Goal: Transaction & Acquisition: Download file/media

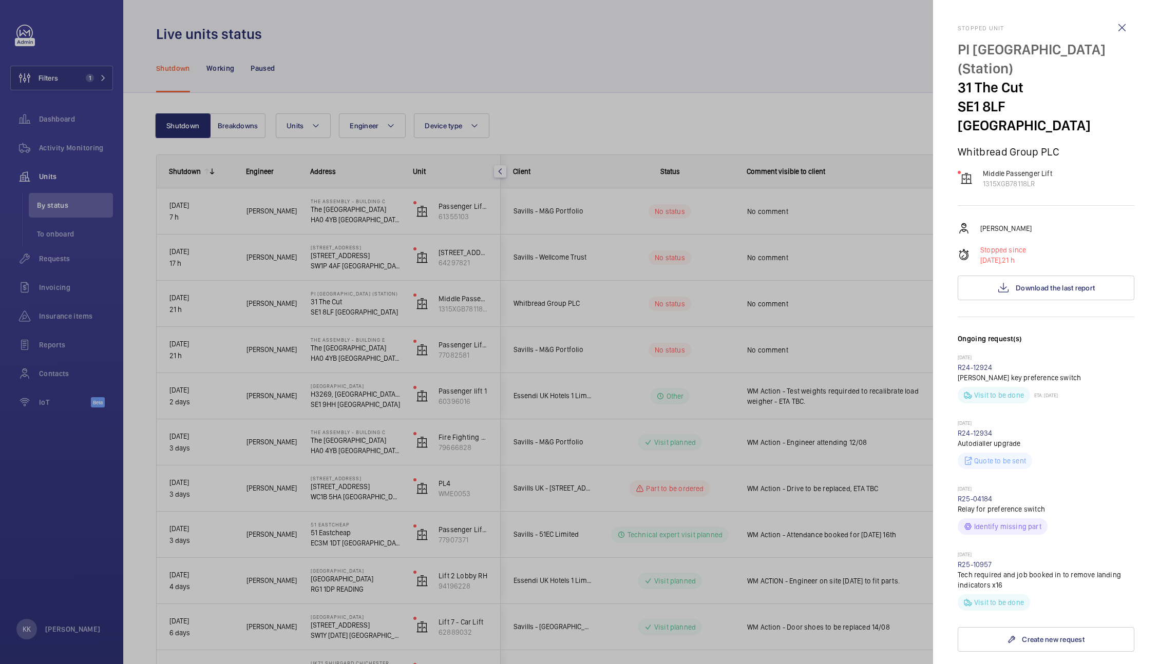
click at [673, 78] on div at bounding box center [579, 332] width 1159 height 664
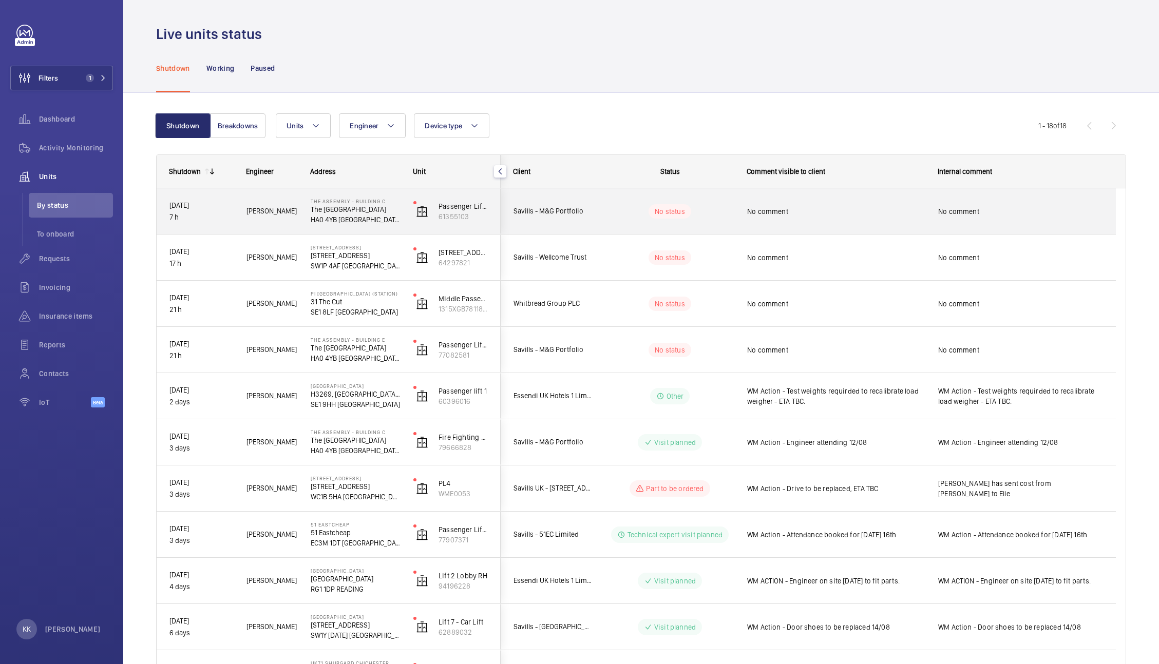
click at [807, 216] on div "No comment" at bounding box center [836, 212] width 178 height 24
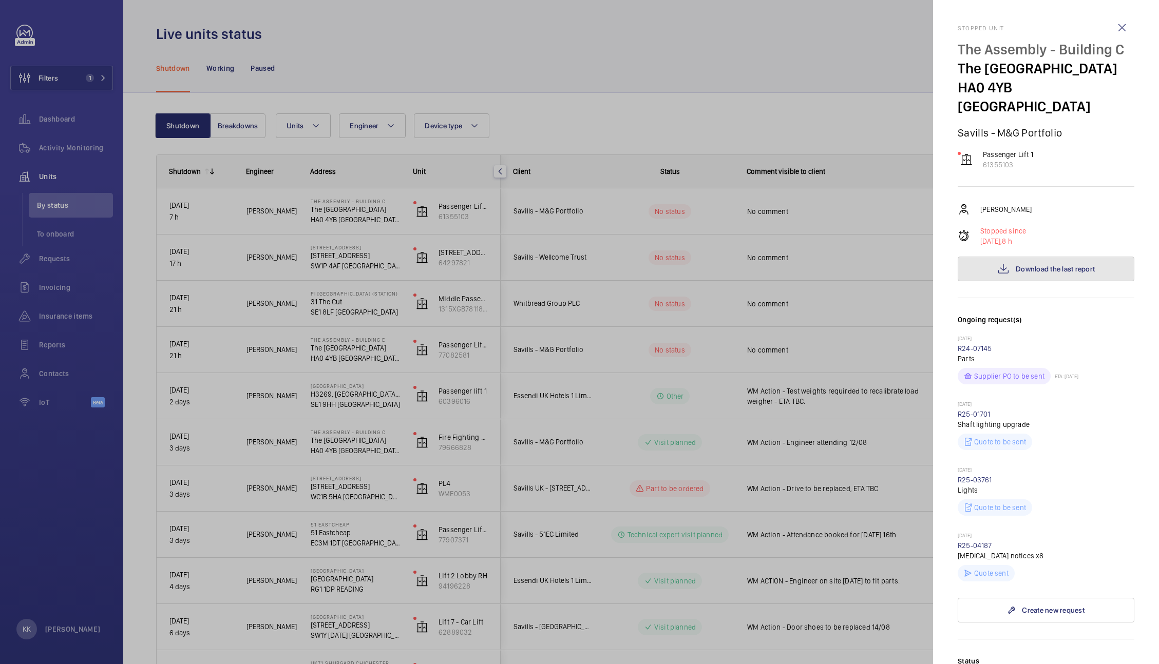
click at [1016, 266] on span "Download the last report" at bounding box center [1055, 269] width 79 height 8
click at [548, 164] on div at bounding box center [579, 332] width 1159 height 664
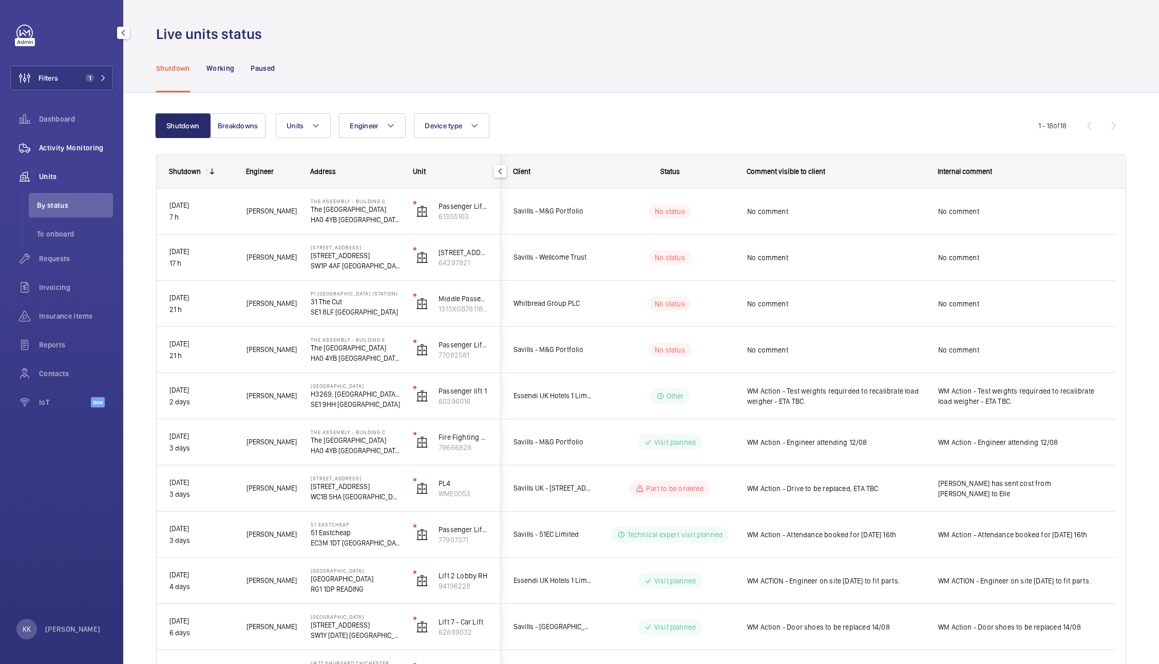
click at [46, 150] on span "Activity Monitoring" at bounding box center [76, 148] width 74 height 10
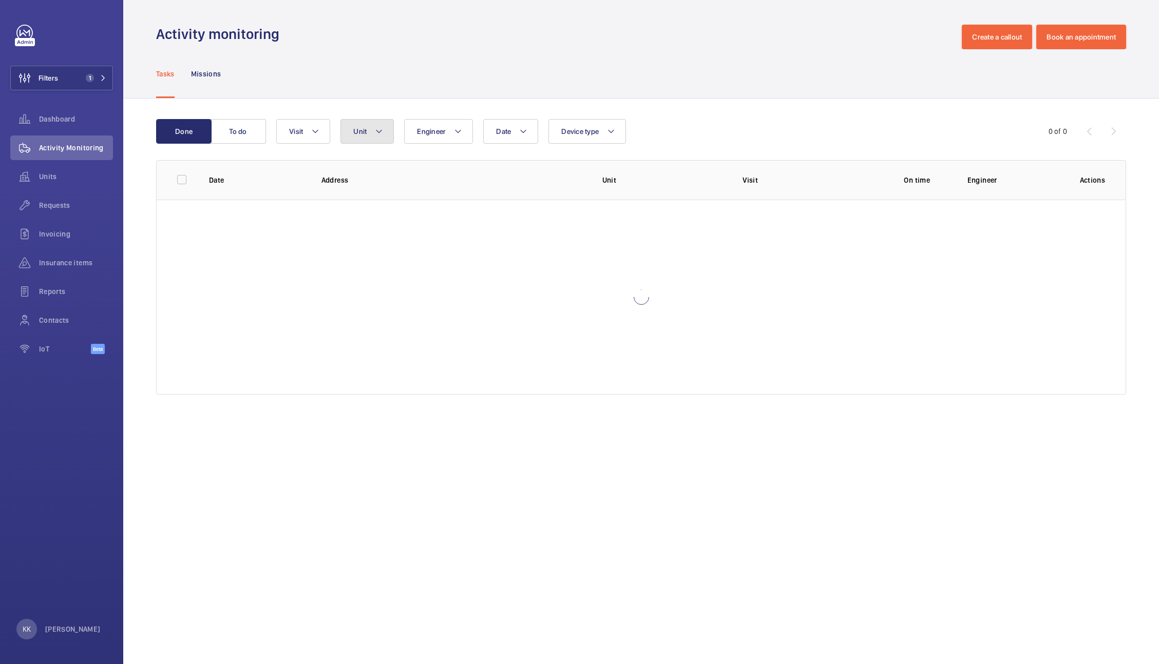
click at [379, 135] on mat-icon at bounding box center [379, 131] width 8 height 12
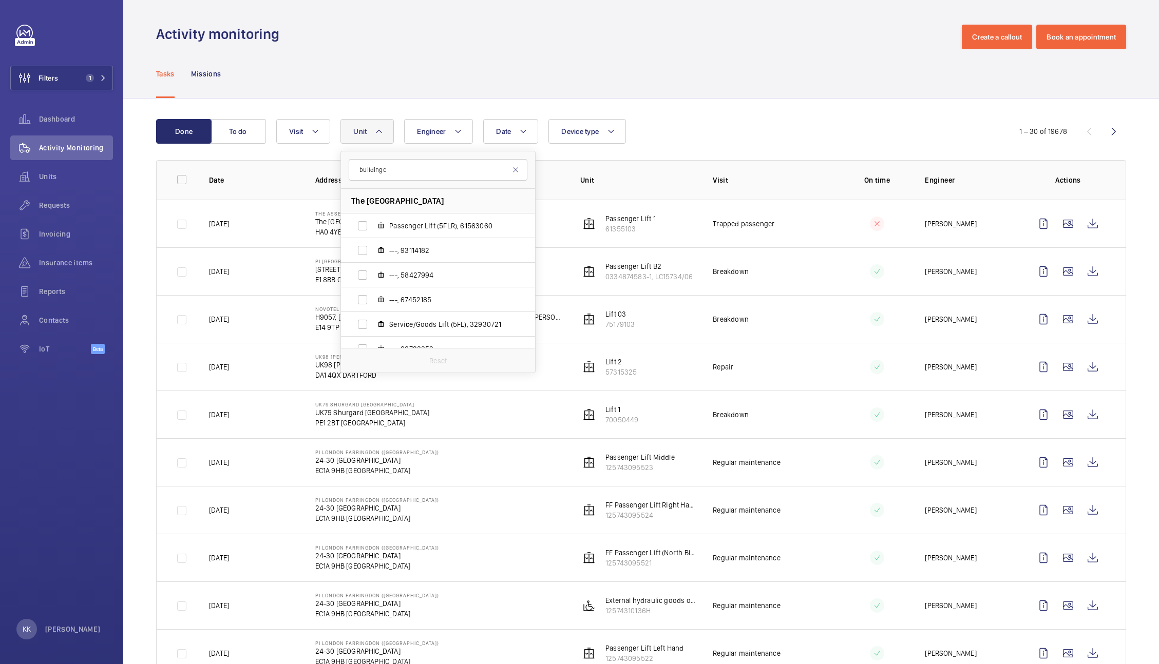
type input "building c"
drag, startPoint x: 536, startPoint y: 232, endPoint x: 535, endPoint y: 252, distance: 20.1
click at [535, 252] on div "building [GEOGRAPHIC_DATA] Passenger Lift (5FLR), 61563060 ---, 93114182 ---, 5…" at bounding box center [437, 262] width 195 height 222
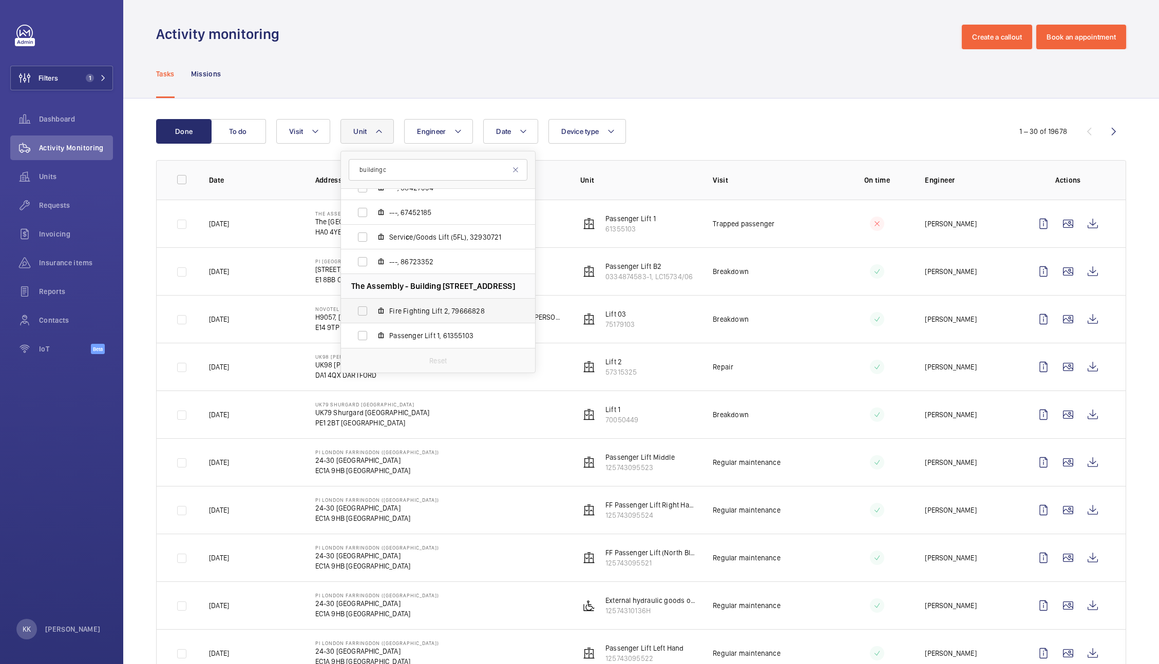
click at [487, 309] on span "Fire Fighting Lift 2, 79666828" at bounding box center [448, 311] width 119 height 10
click at [373, 309] on input "Fire Fighting Lift 2, 79666828" at bounding box center [362, 311] width 21 height 21
checkbox input "true"
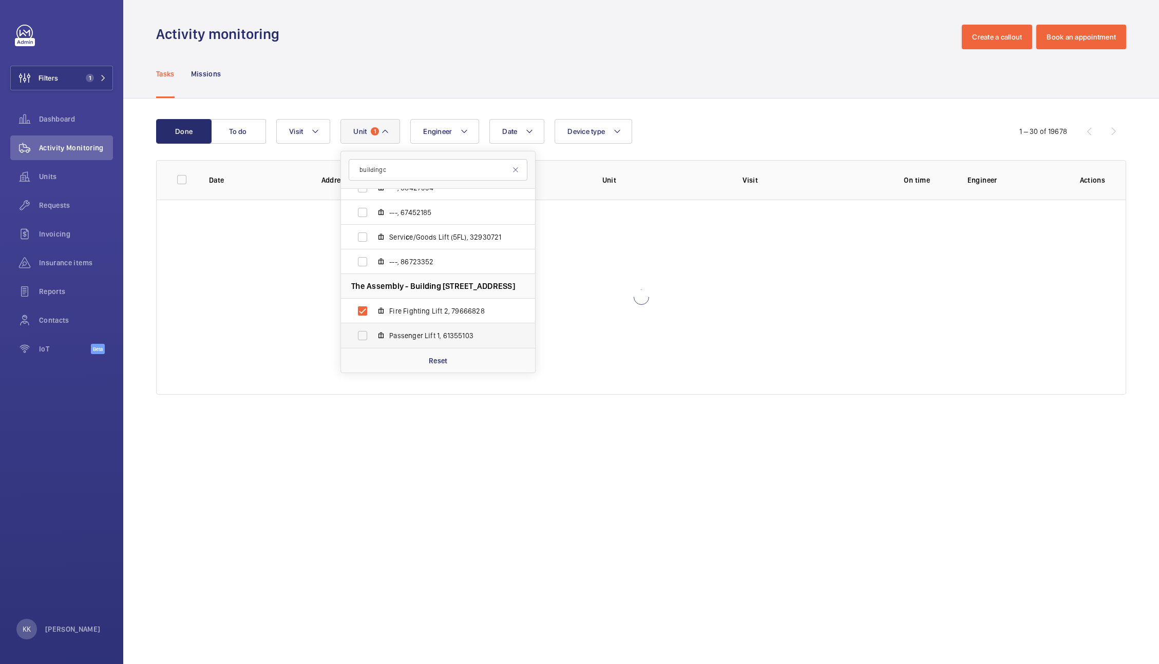
click at [470, 331] on span "Passenger Lift 1, 61355103" at bounding box center [448, 336] width 119 height 10
click at [373, 331] on input "Passenger Lift 1, 61355103" at bounding box center [362, 336] width 21 height 21
checkbox input "true"
click at [744, 47] on div "Activity monitoring Create a callout Book an appointment" at bounding box center [641, 37] width 970 height 25
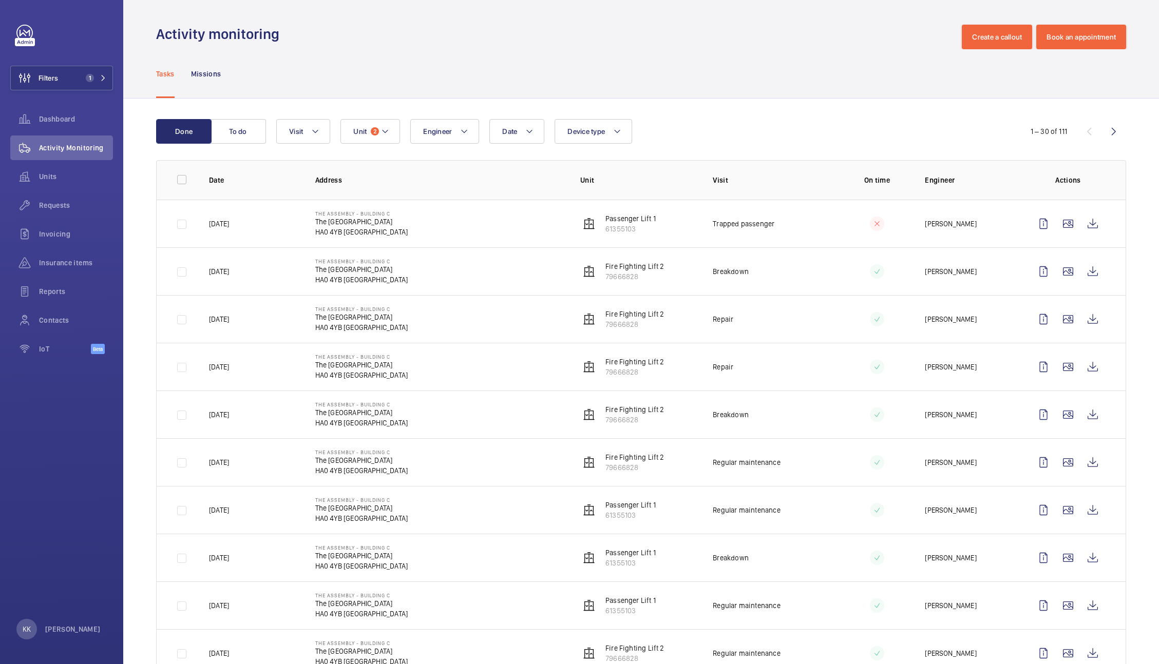
click at [716, 124] on div "Date Engineer Unit 2 Device type Visit" at bounding box center [639, 131] width 727 height 25
click at [740, 165] on th "Visit" at bounding box center [762, 180] width 132 height 40
click at [1080, 272] on wm-front-icon-button at bounding box center [1092, 271] width 25 height 25
